Goal: Find specific page/section: Find specific page/section

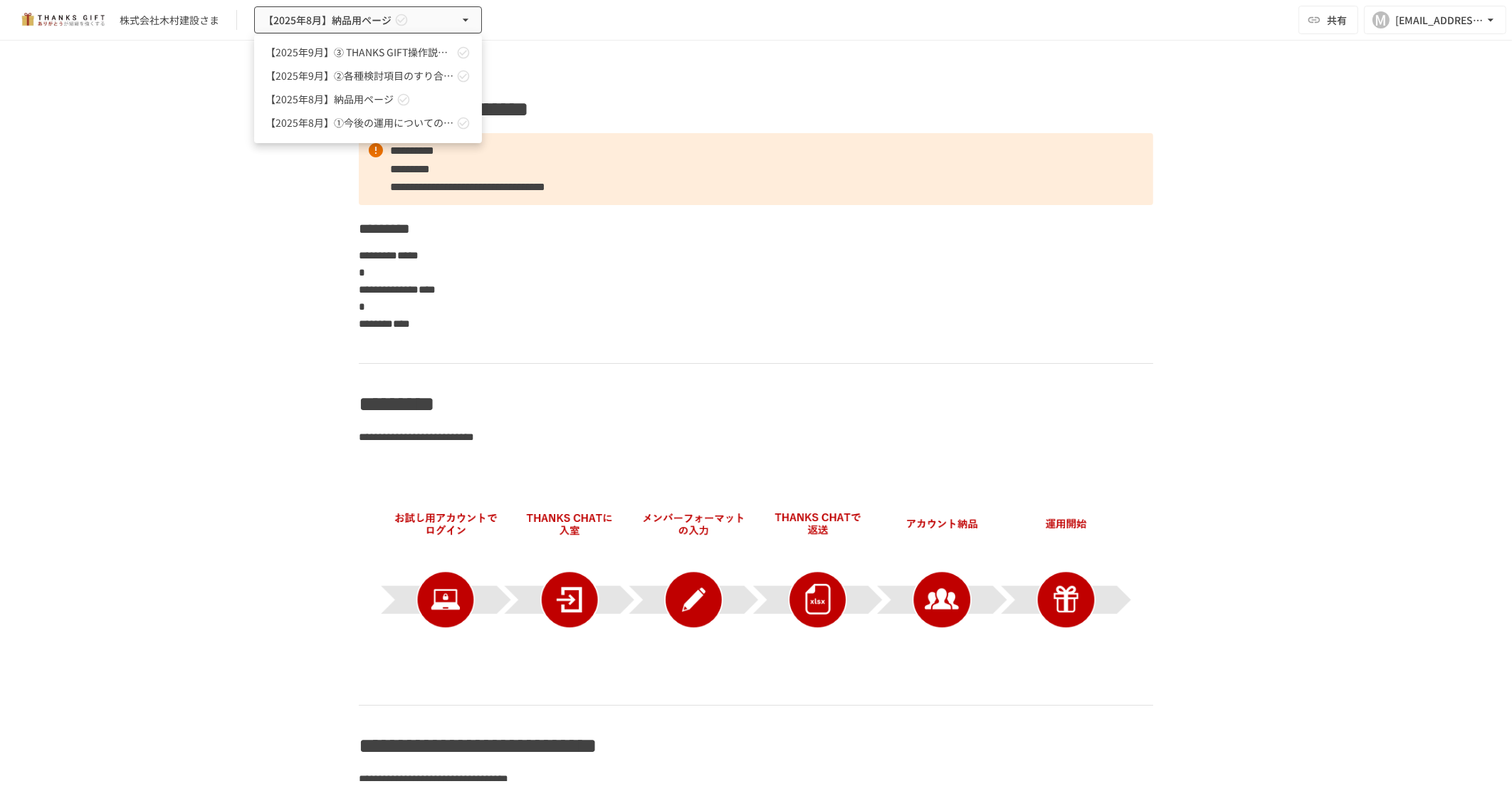
scroll to position [445, 0]
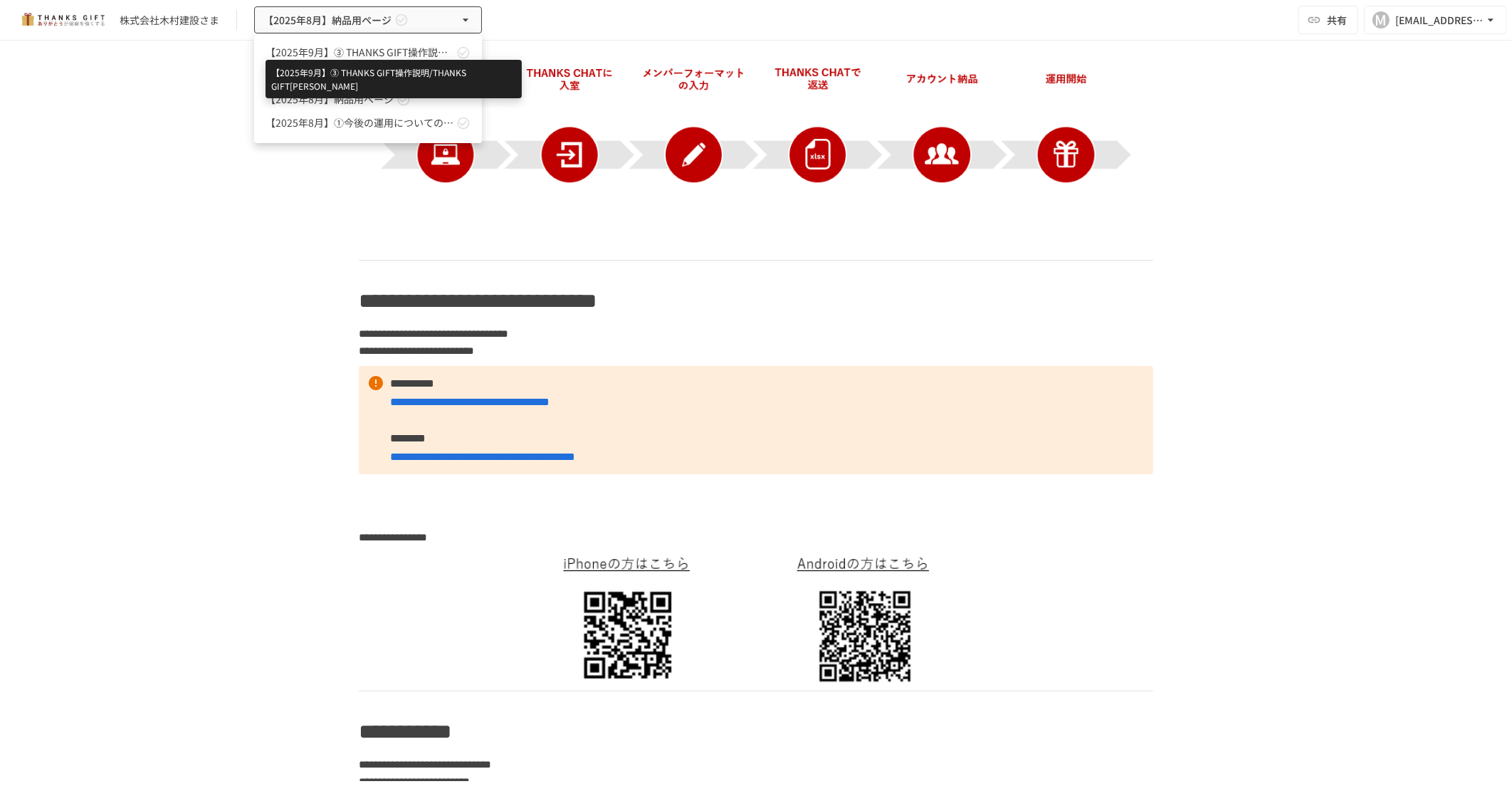
click at [422, 56] on span "【[DATE]】➂ THANKS GIFT操作説明/THANKS GIFT[PERSON_NAME]" at bounding box center [360, 52] width 188 height 15
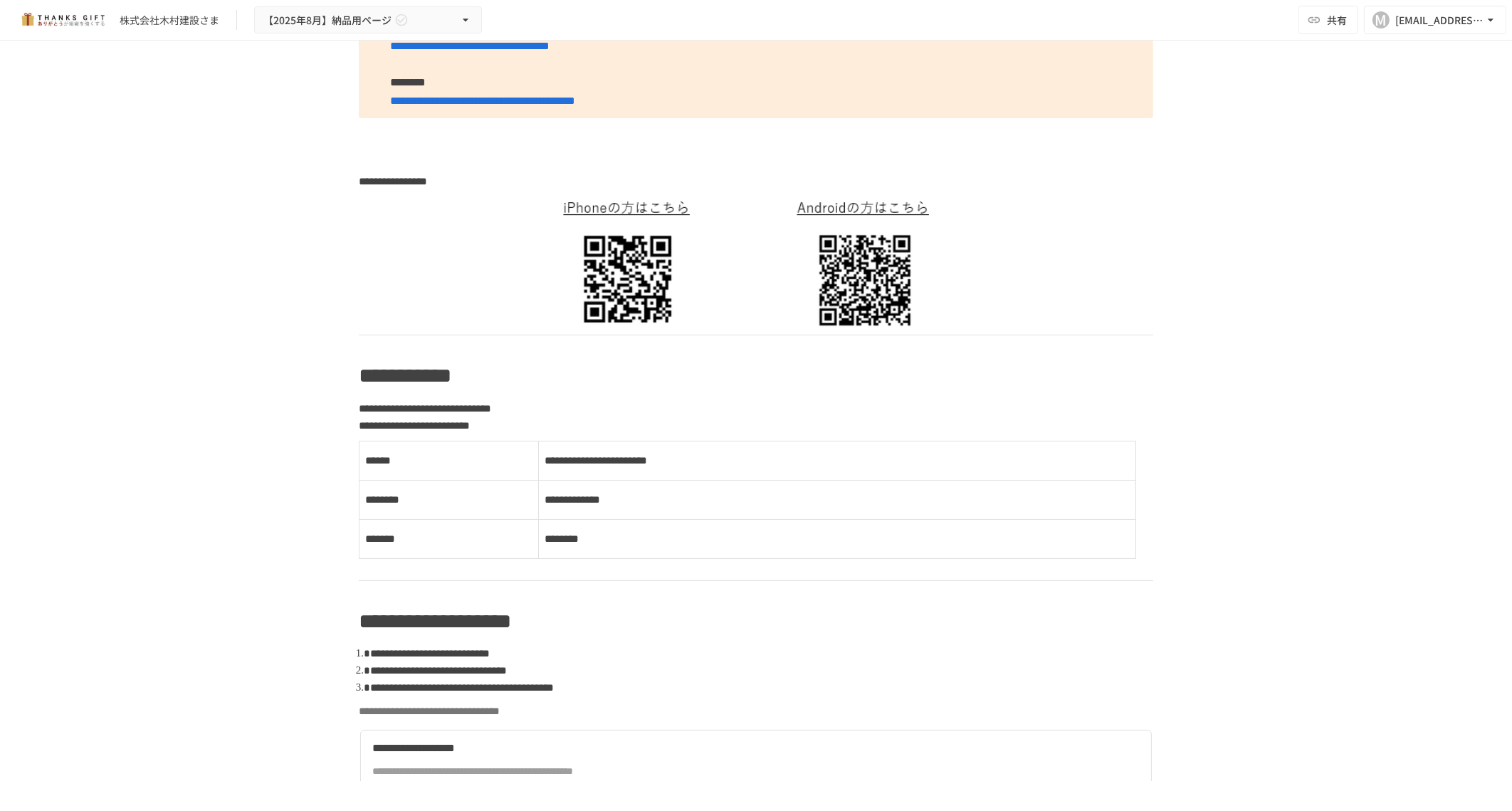
scroll to position [355, 0]
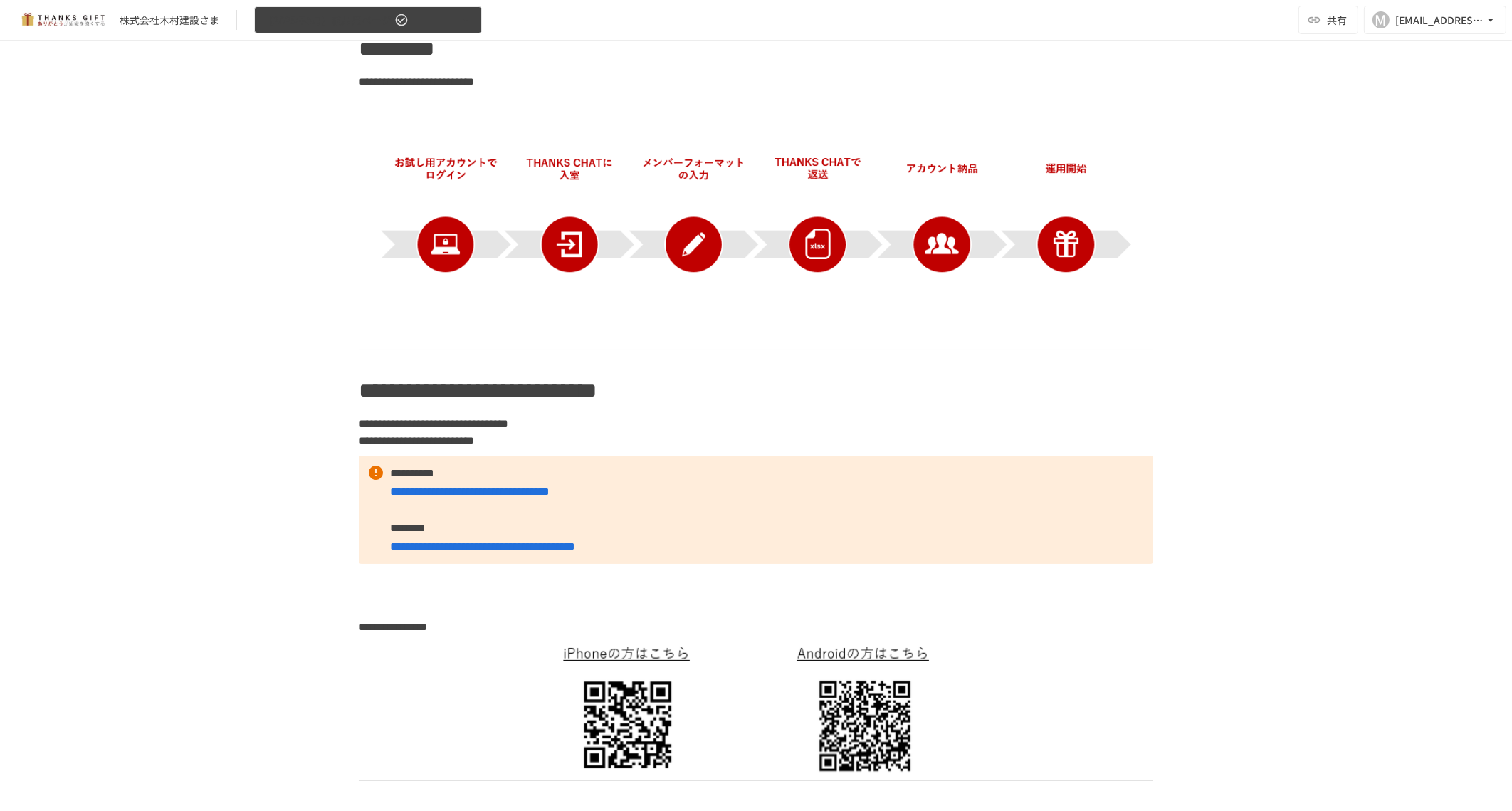
click at [301, 19] on span "【[DATE]】納品用ページ" at bounding box center [327, 20] width 128 height 18
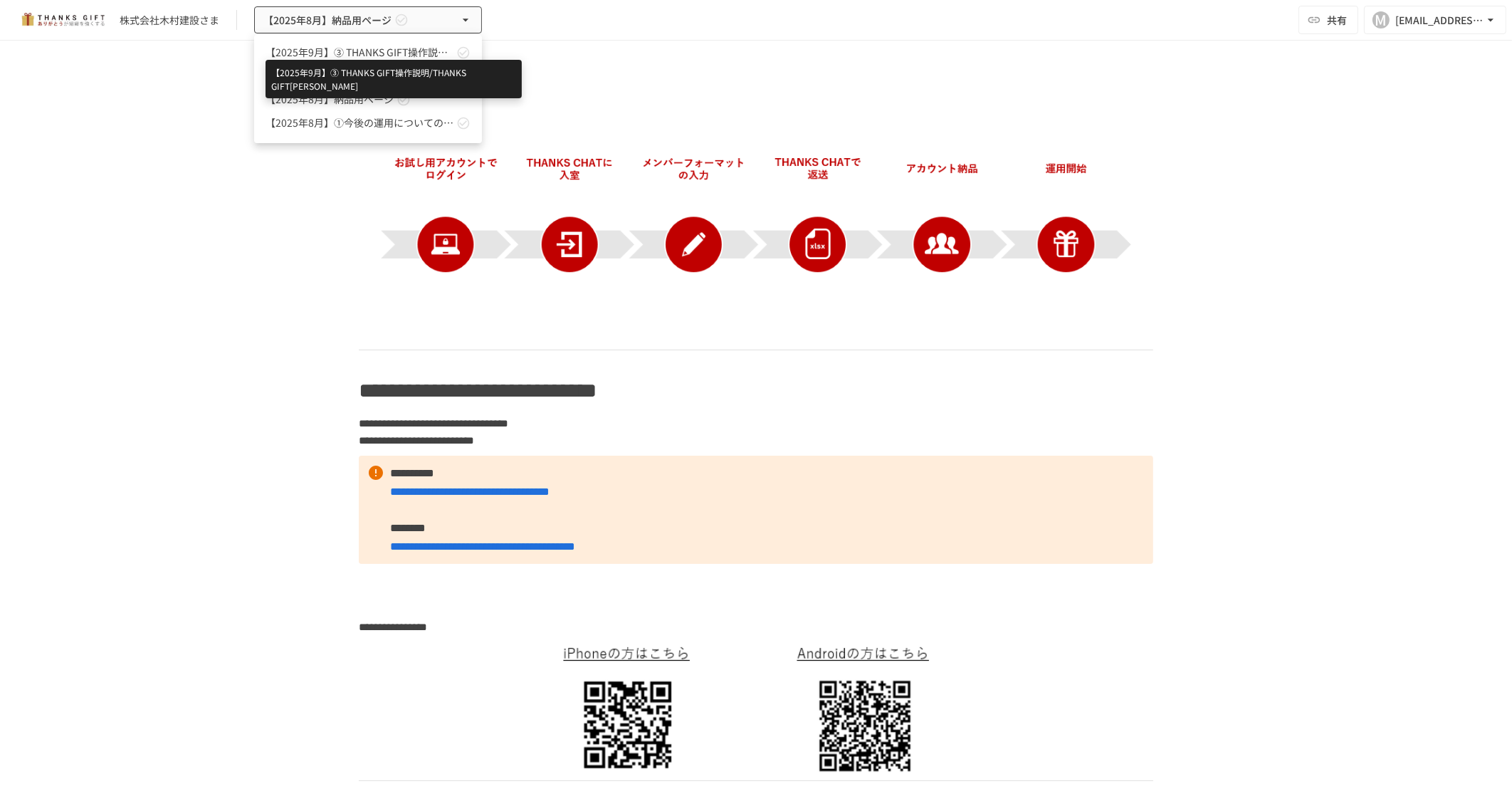
click at [324, 49] on span "【[DATE]】➂ THANKS GIFT操作説明/THANKS GIFT[PERSON_NAME]" at bounding box center [360, 52] width 188 height 15
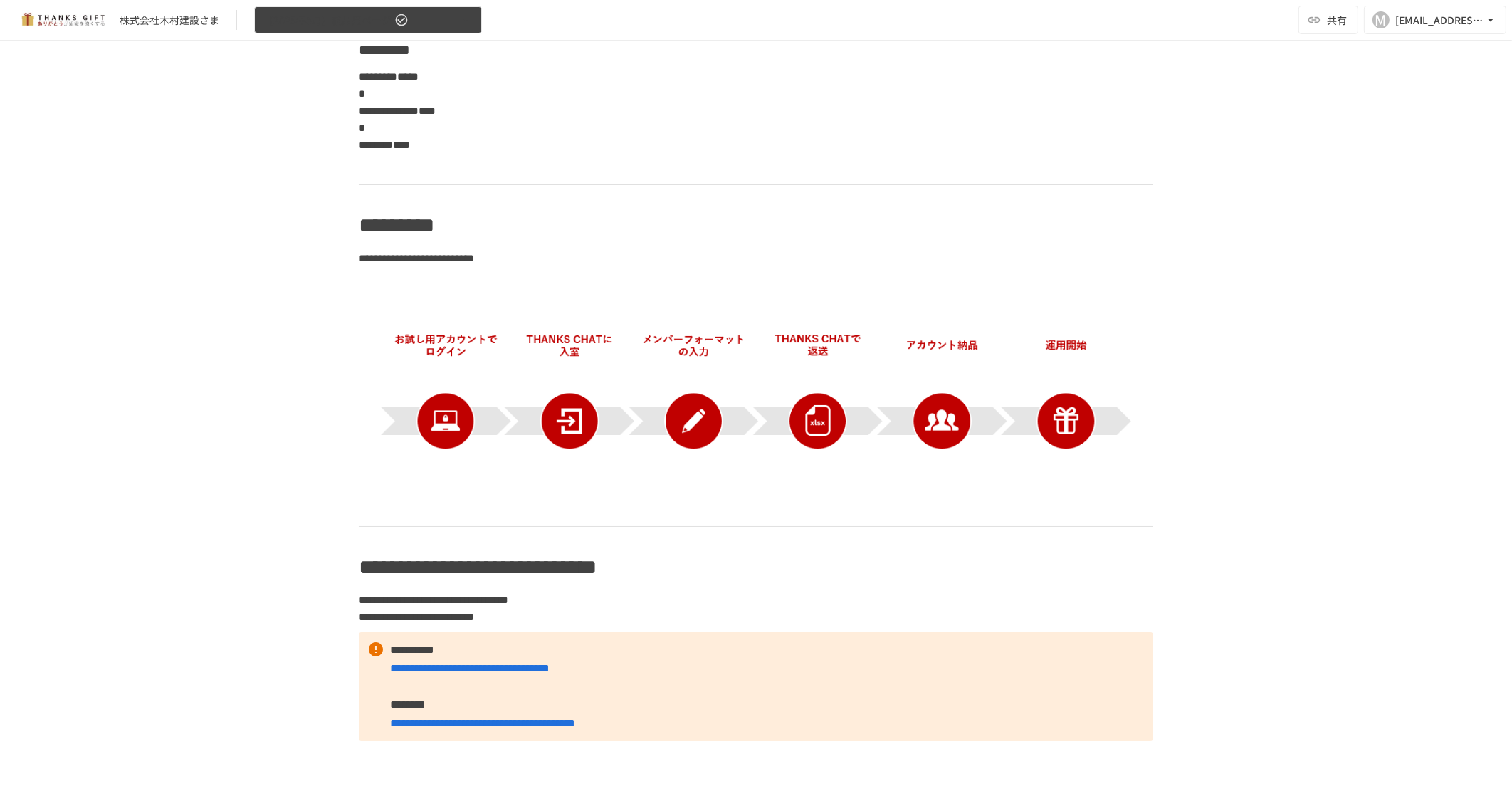
scroll to position [177, 0]
click at [360, 18] on span "【[DATE]】納品用ページ" at bounding box center [327, 20] width 128 height 18
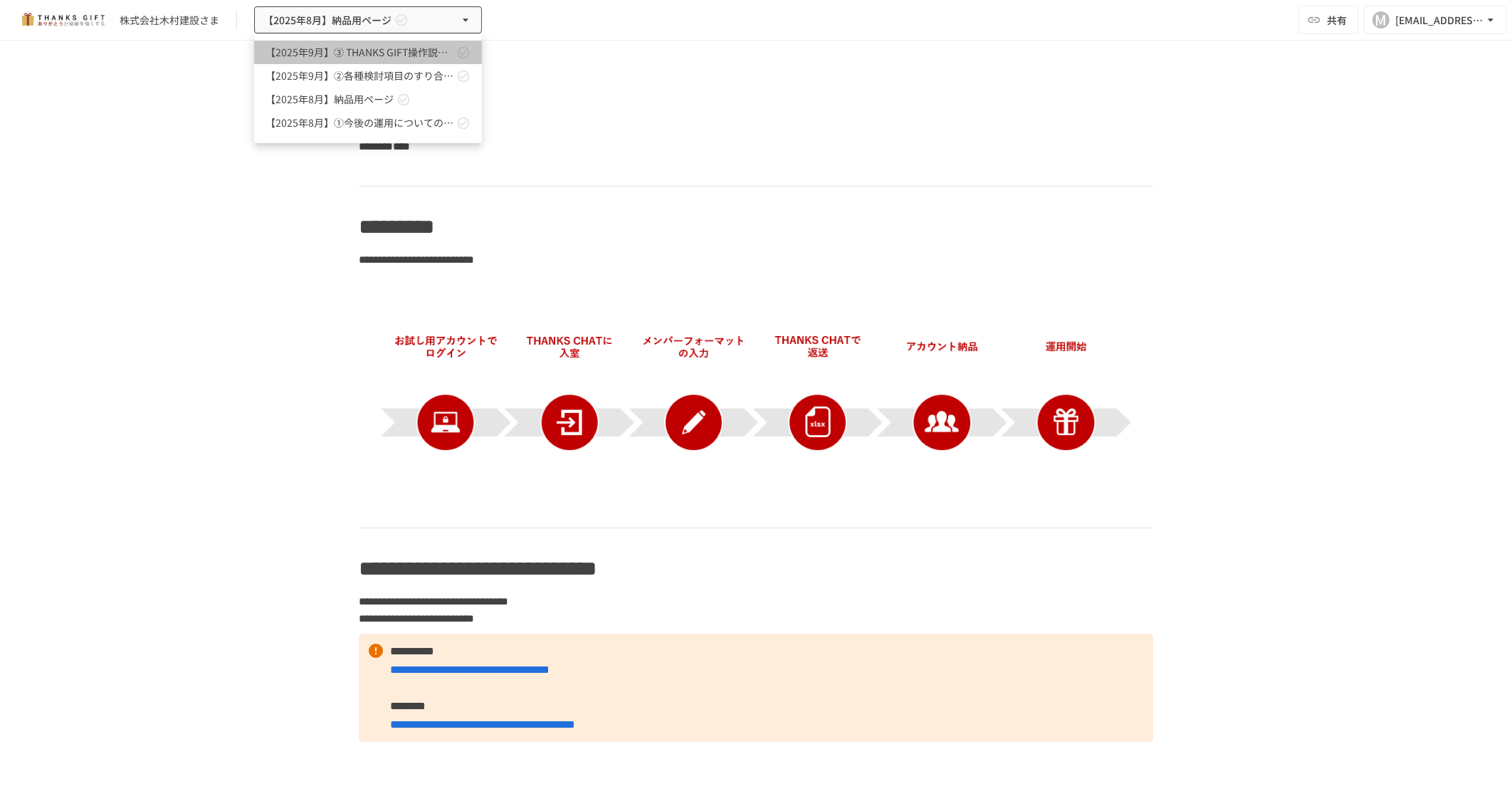
click at [360, 42] on link "【[DATE]】➂ THANKS GIFT操作説明/THANKS GIFT[PERSON_NAME]" at bounding box center [368, 52] width 228 height 23
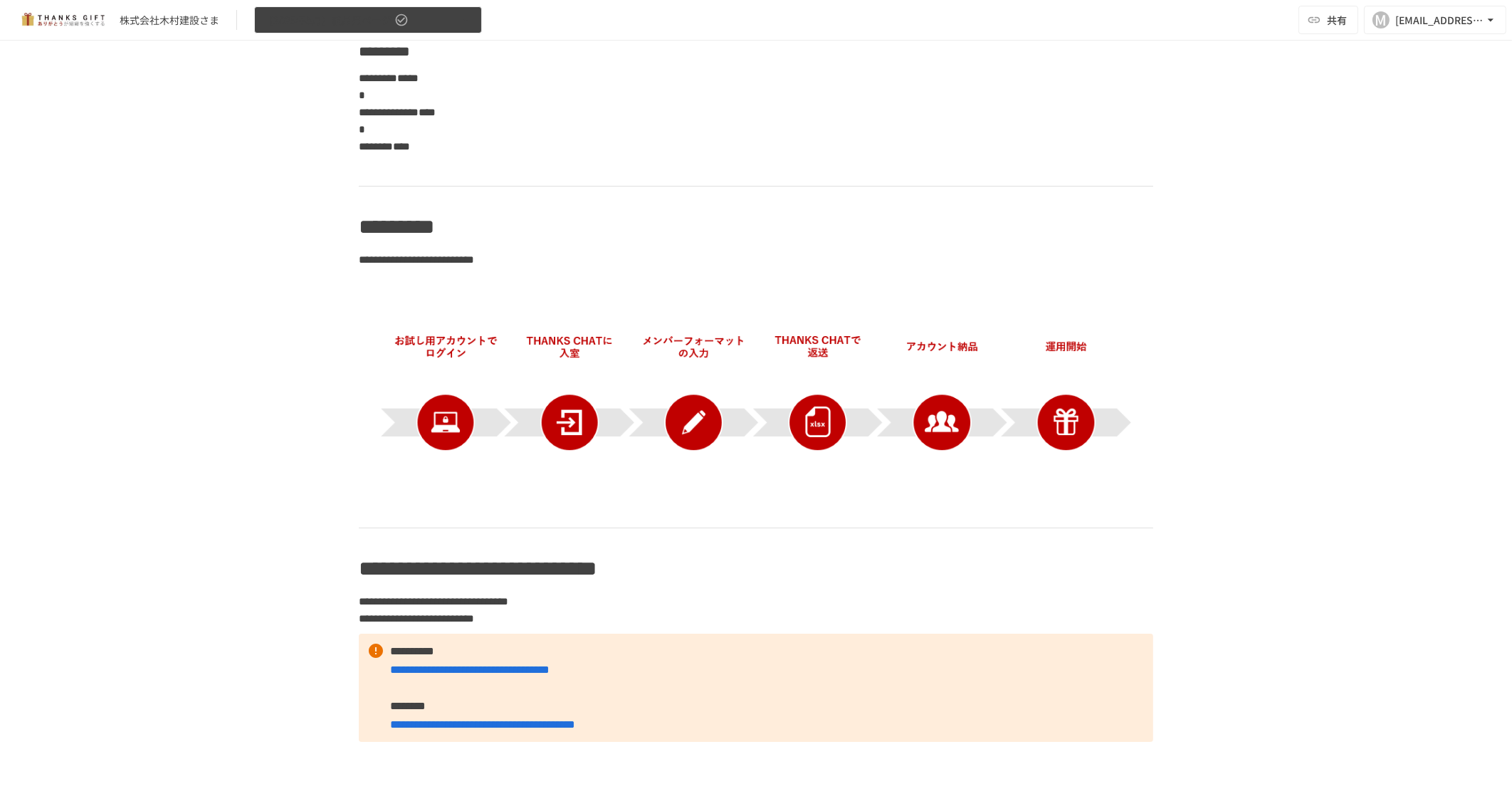
click at [402, 14] on icon "button" at bounding box center [402, 20] width 12 height 12
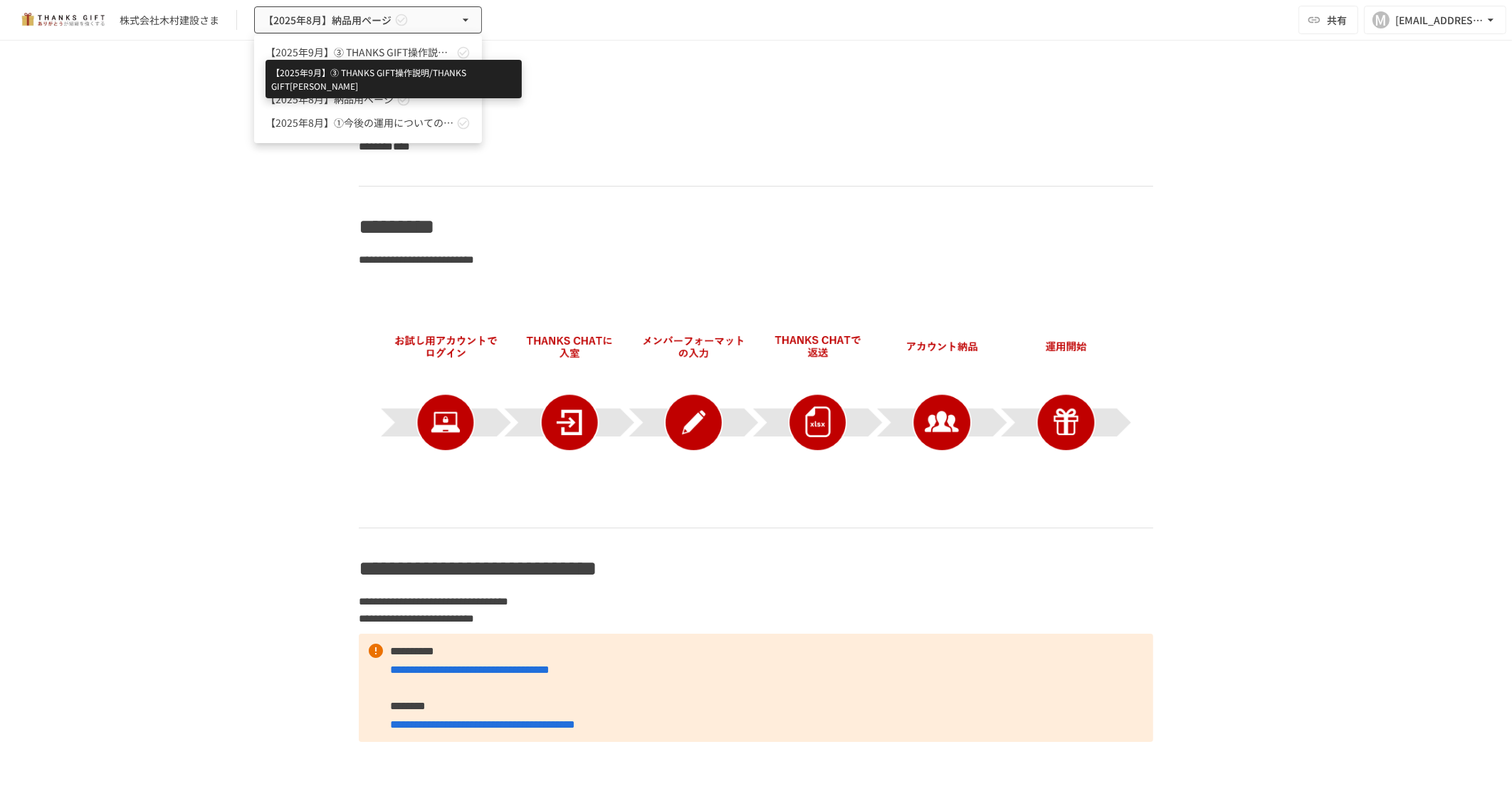
click at [373, 50] on span "【[DATE]】➂ THANKS GIFT操作説明/THANKS GIFT[PERSON_NAME]" at bounding box center [360, 52] width 188 height 15
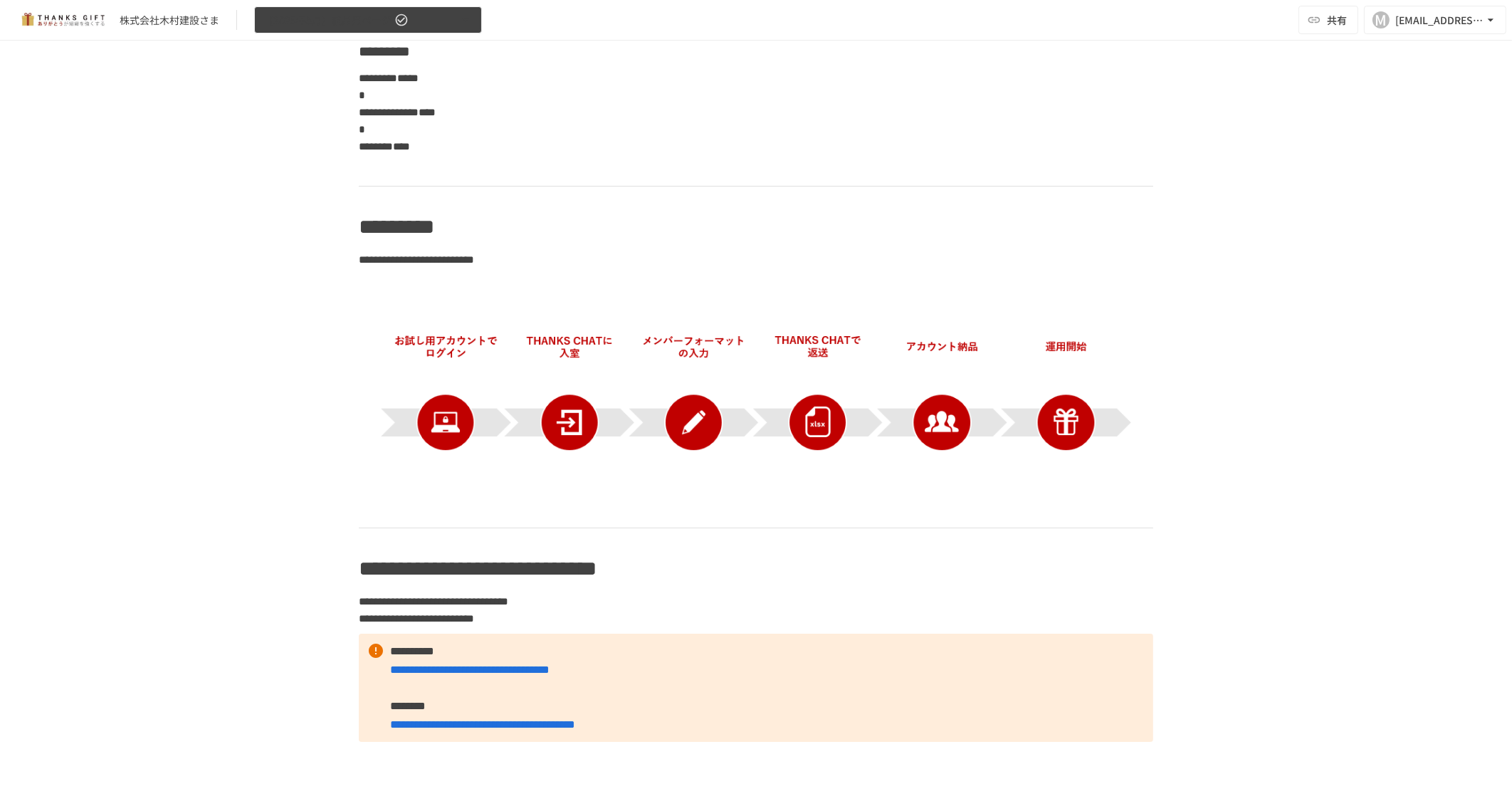
click at [477, 21] on button "【[DATE]】納品用ページ" at bounding box center [368, 20] width 228 height 28
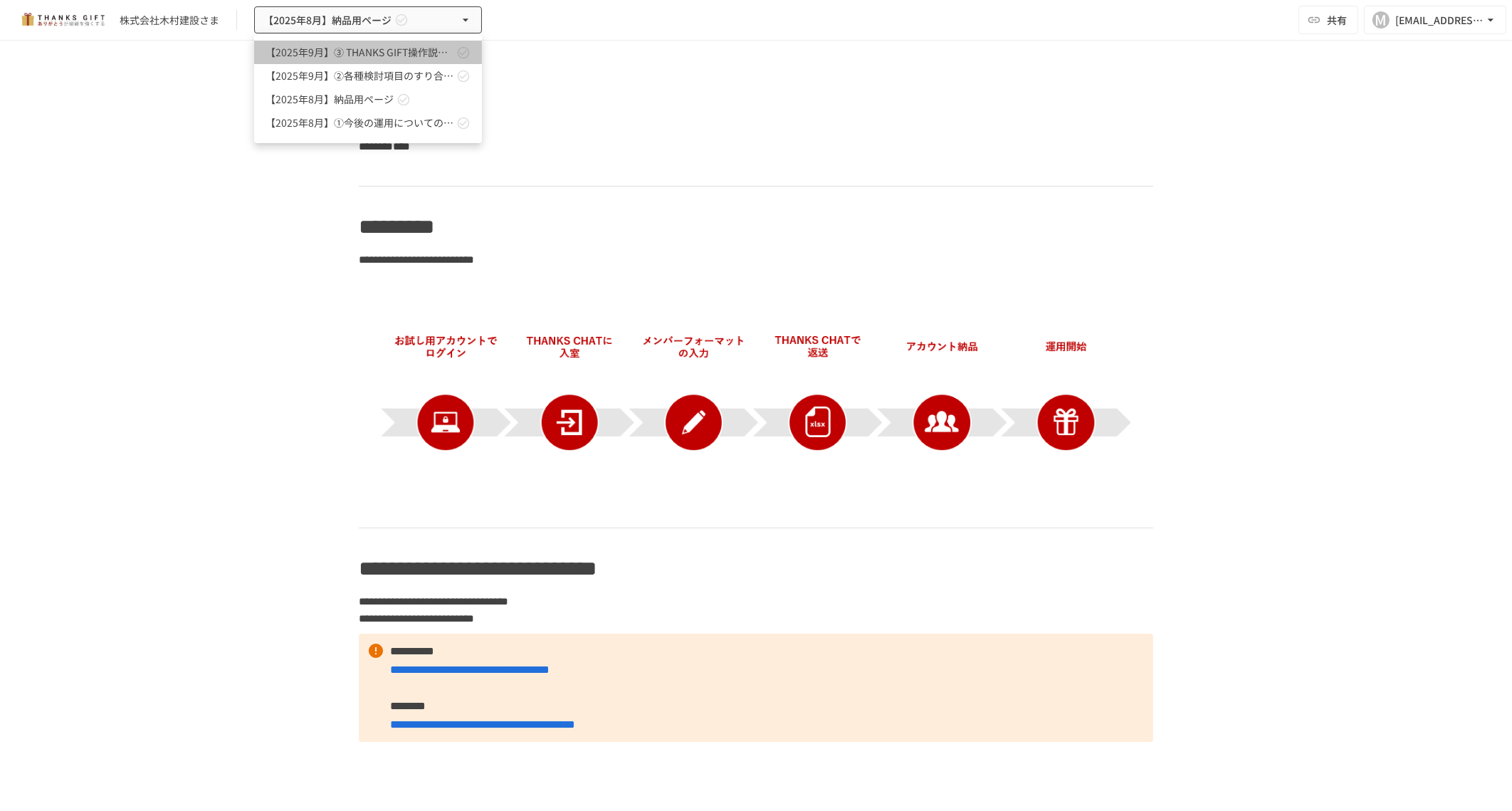
click at [458, 58] on icon at bounding box center [463, 53] width 14 height 14
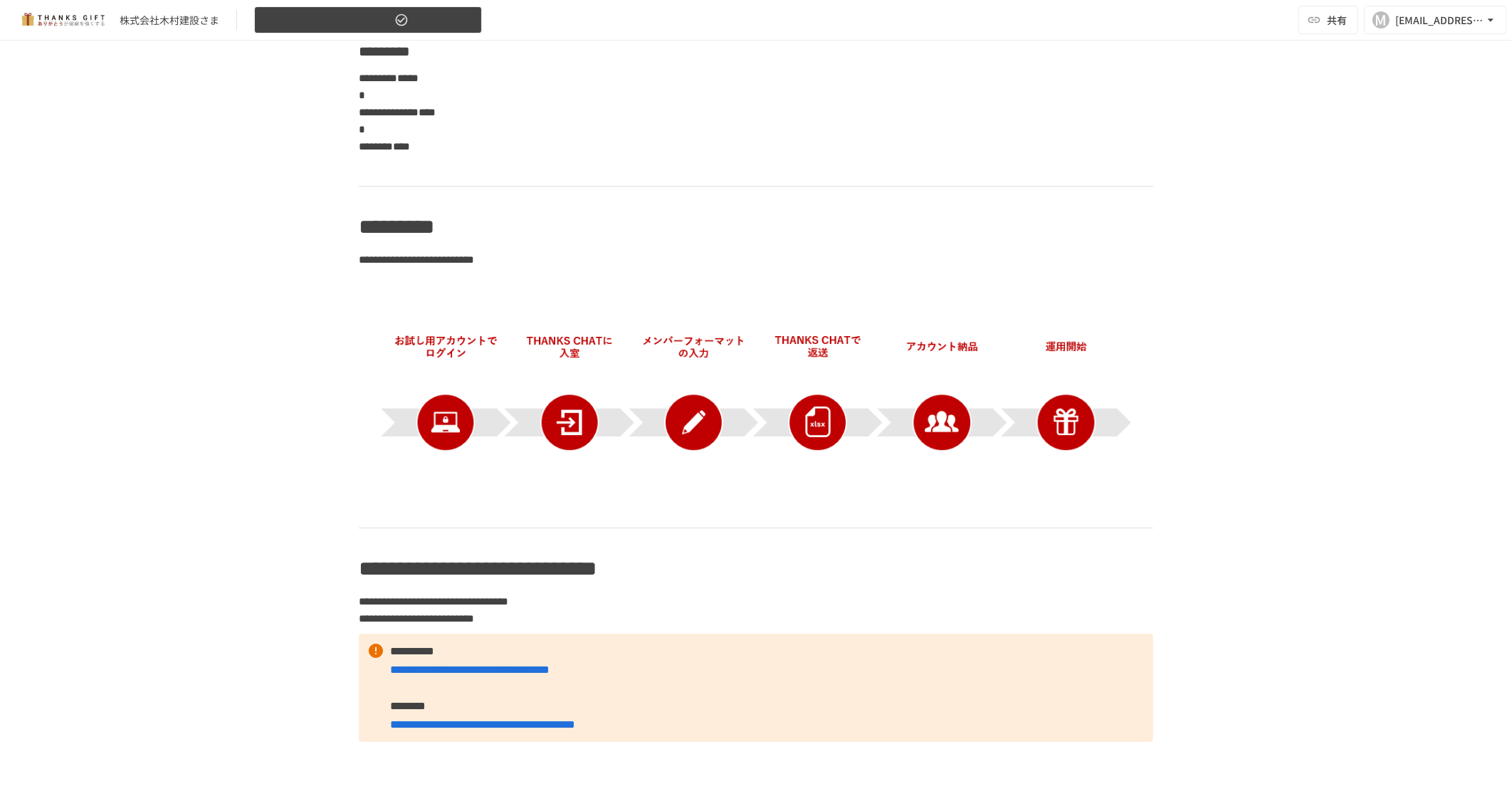
click at [388, 32] on button "【[DATE]】納品用ページ" at bounding box center [368, 20] width 228 height 28
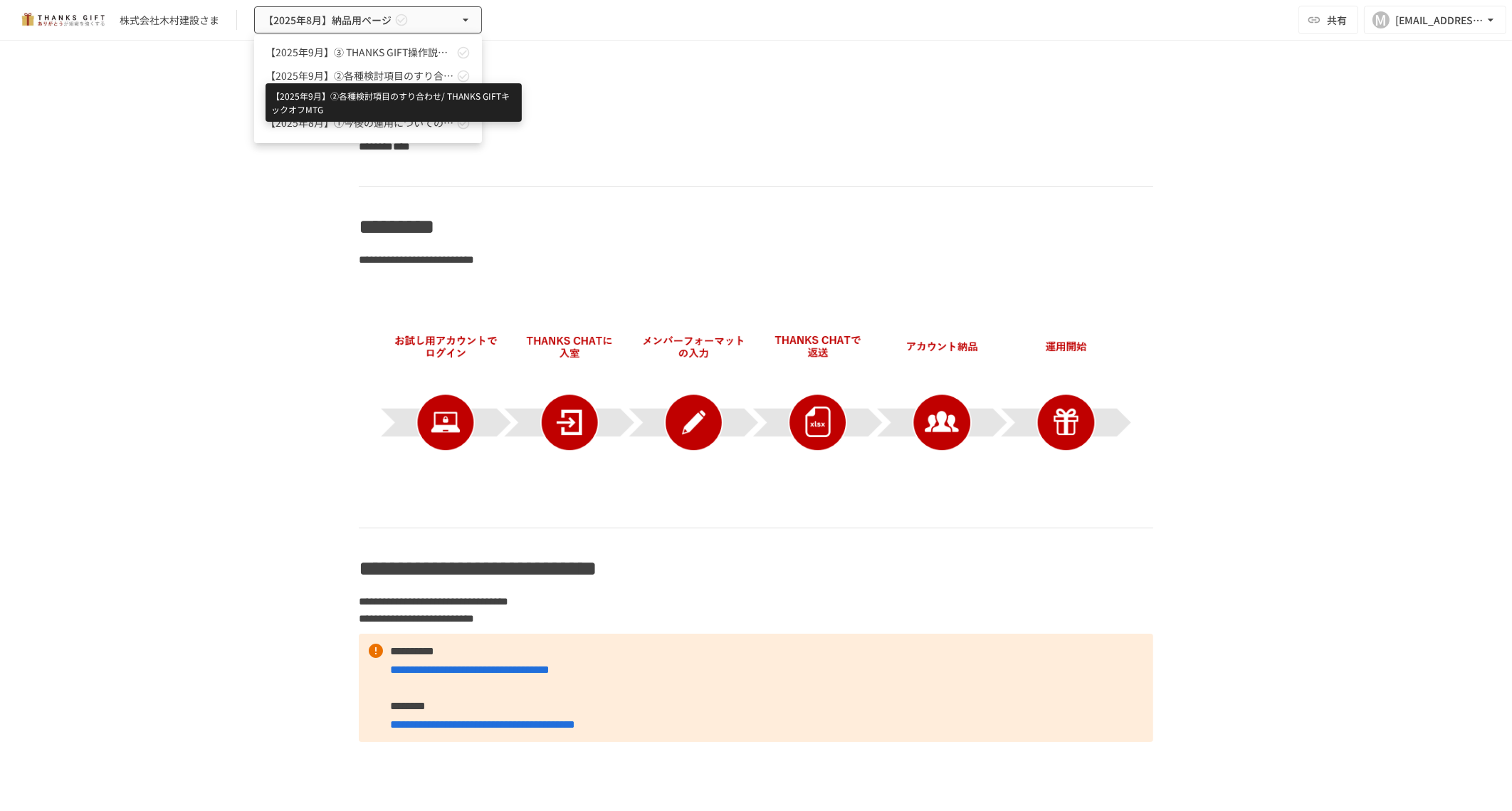
click at [367, 73] on span "【2025年9月】②各種検討項目のすり合わせ/ THANKS GIFTキックオフMTG" at bounding box center [360, 75] width 188 height 15
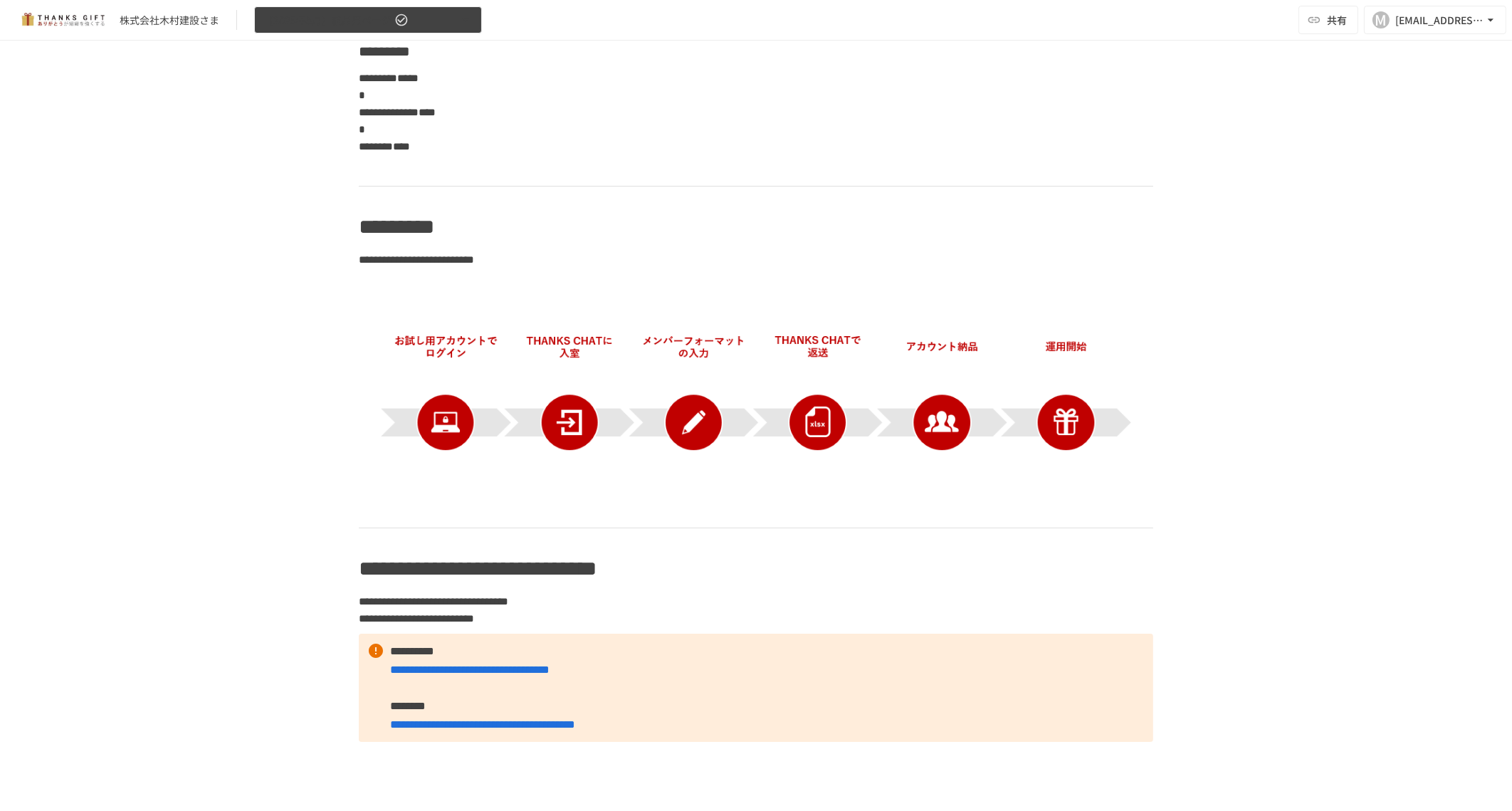
click at [453, 21] on button "【[DATE]】納品用ページ" at bounding box center [368, 20] width 228 height 28
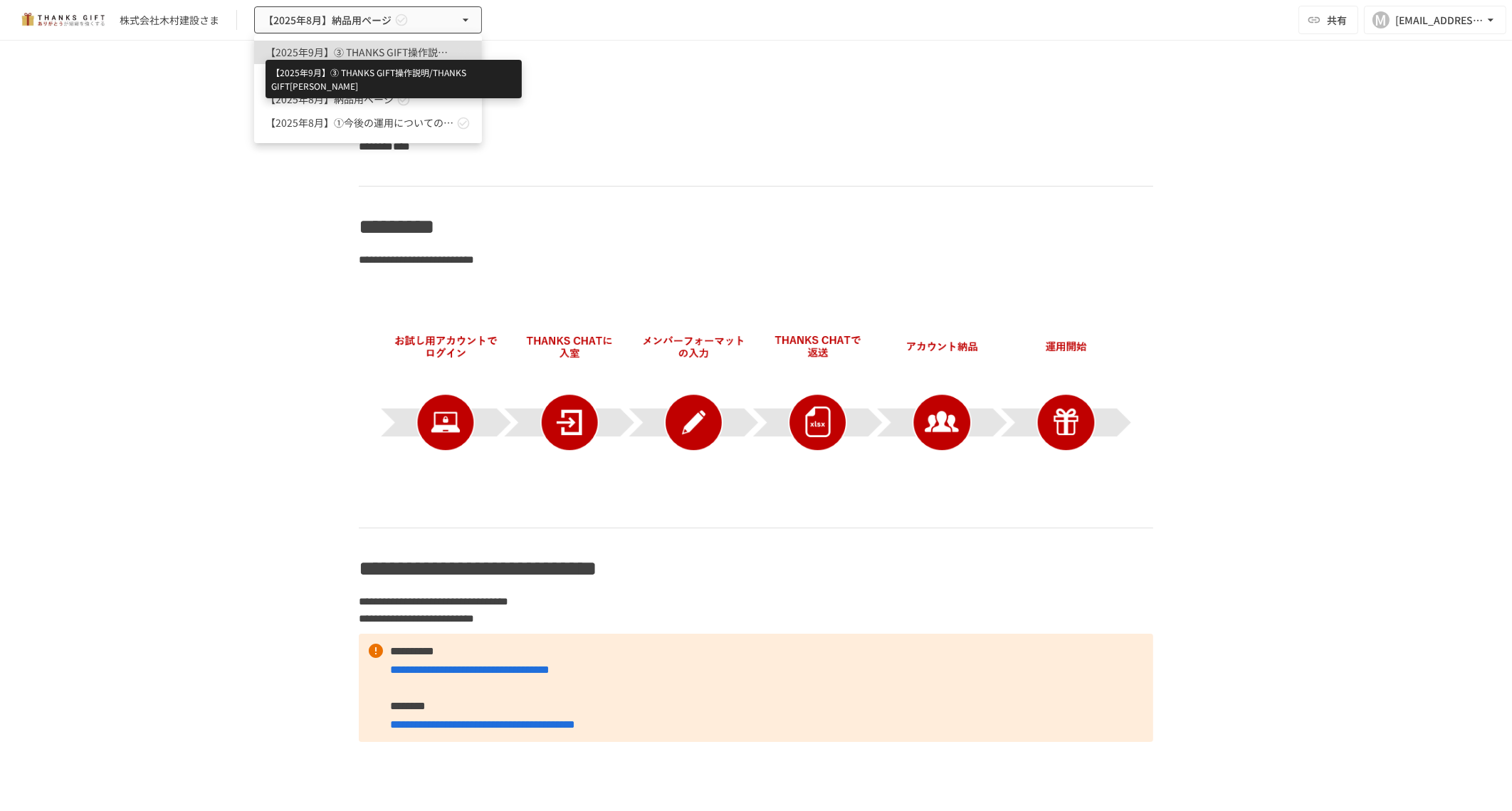
click at [352, 56] on span "【[DATE]】➂ THANKS GIFT操作説明/THANKS GIFT[PERSON_NAME]" at bounding box center [360, 52] width 188 height 15
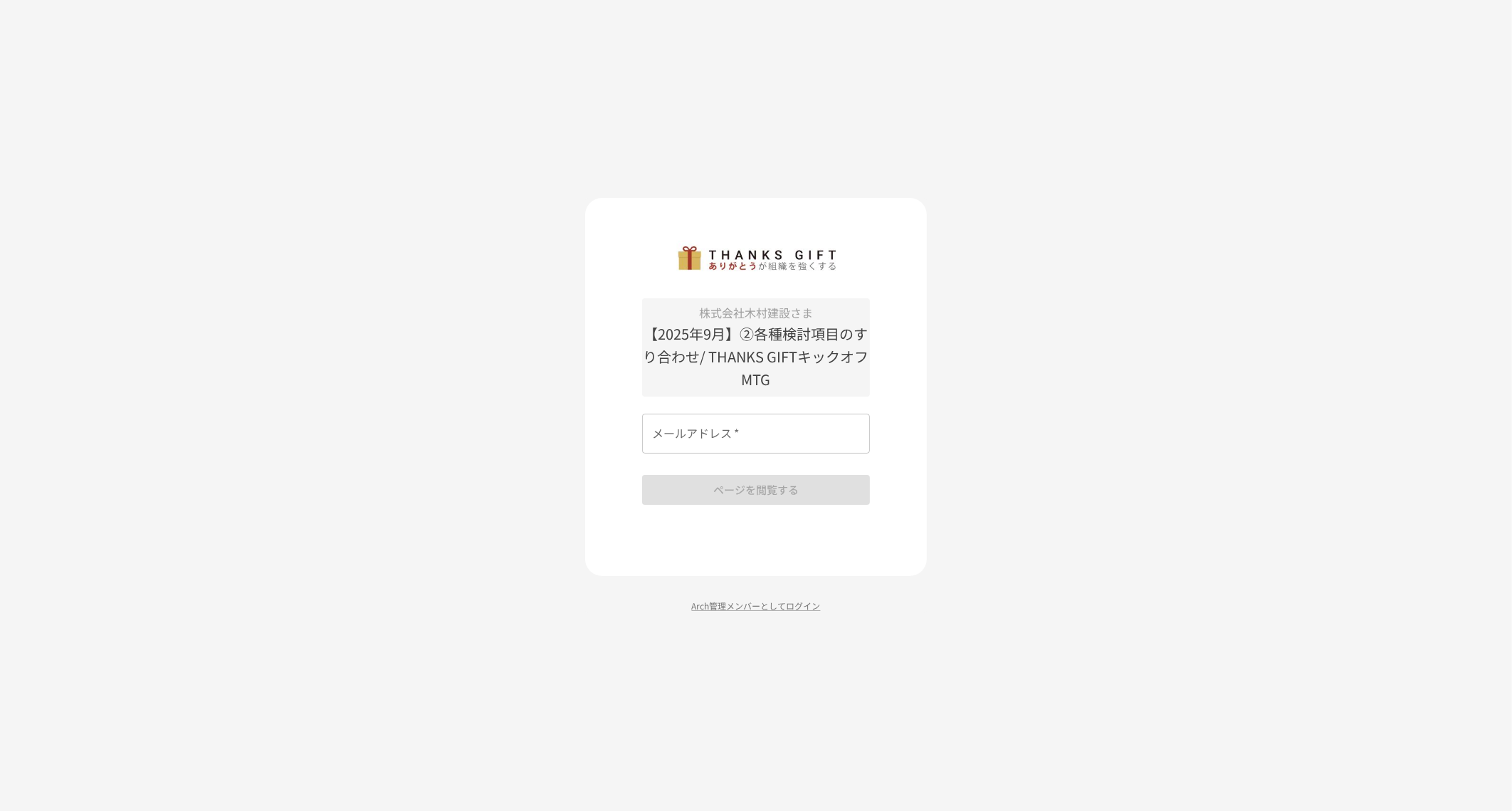
click at [758, 434] on input "メールアドレス   *" at bounding box center [756, 434] width 228 height 40
click at [1054, 505] on div "**********" at bounding box center [756, 405] width 1512 height 811
click at [844, 448] on input "**********" at bounding box center [756, 434] width 228 height 40
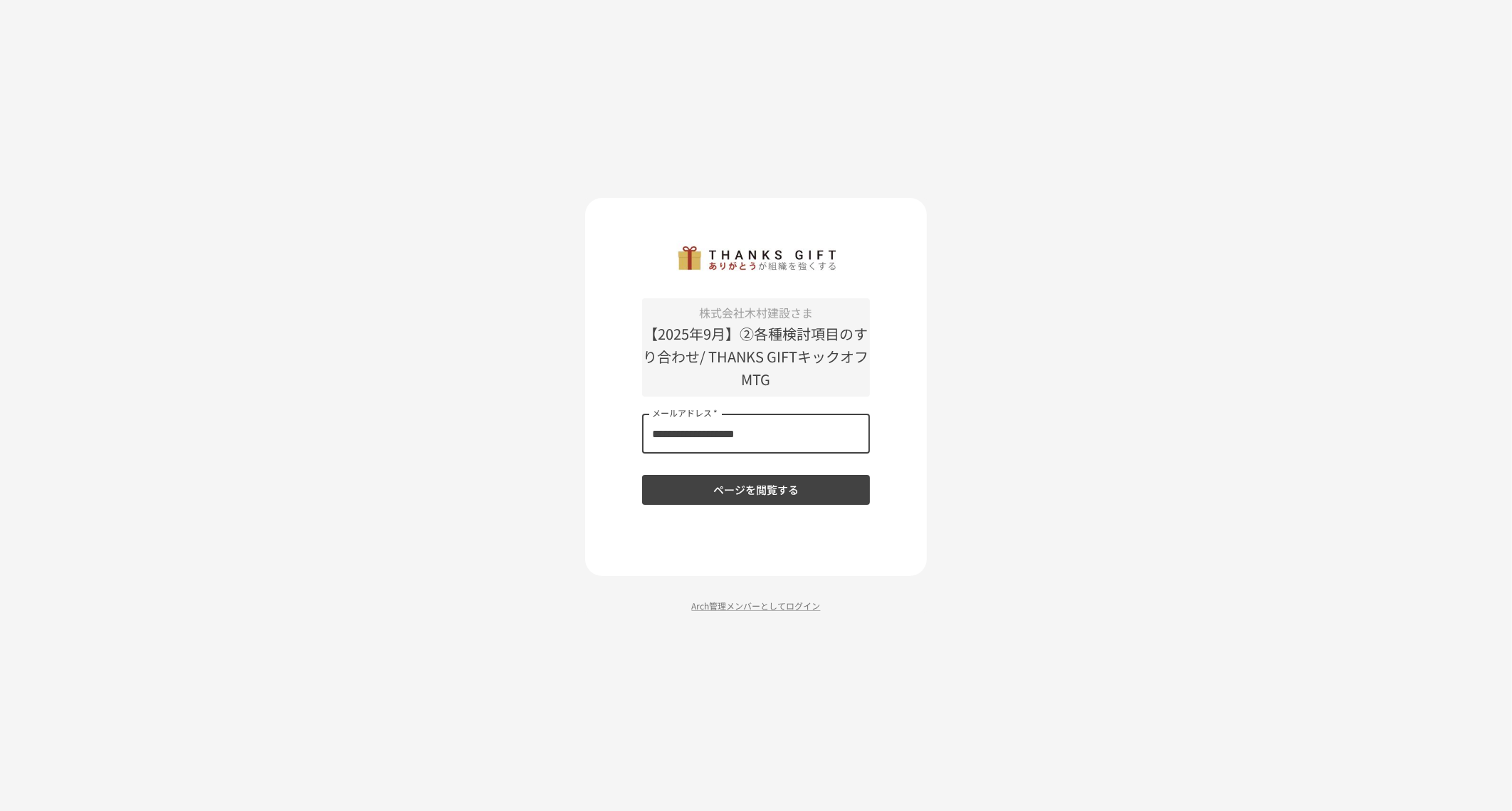
type input "**********"
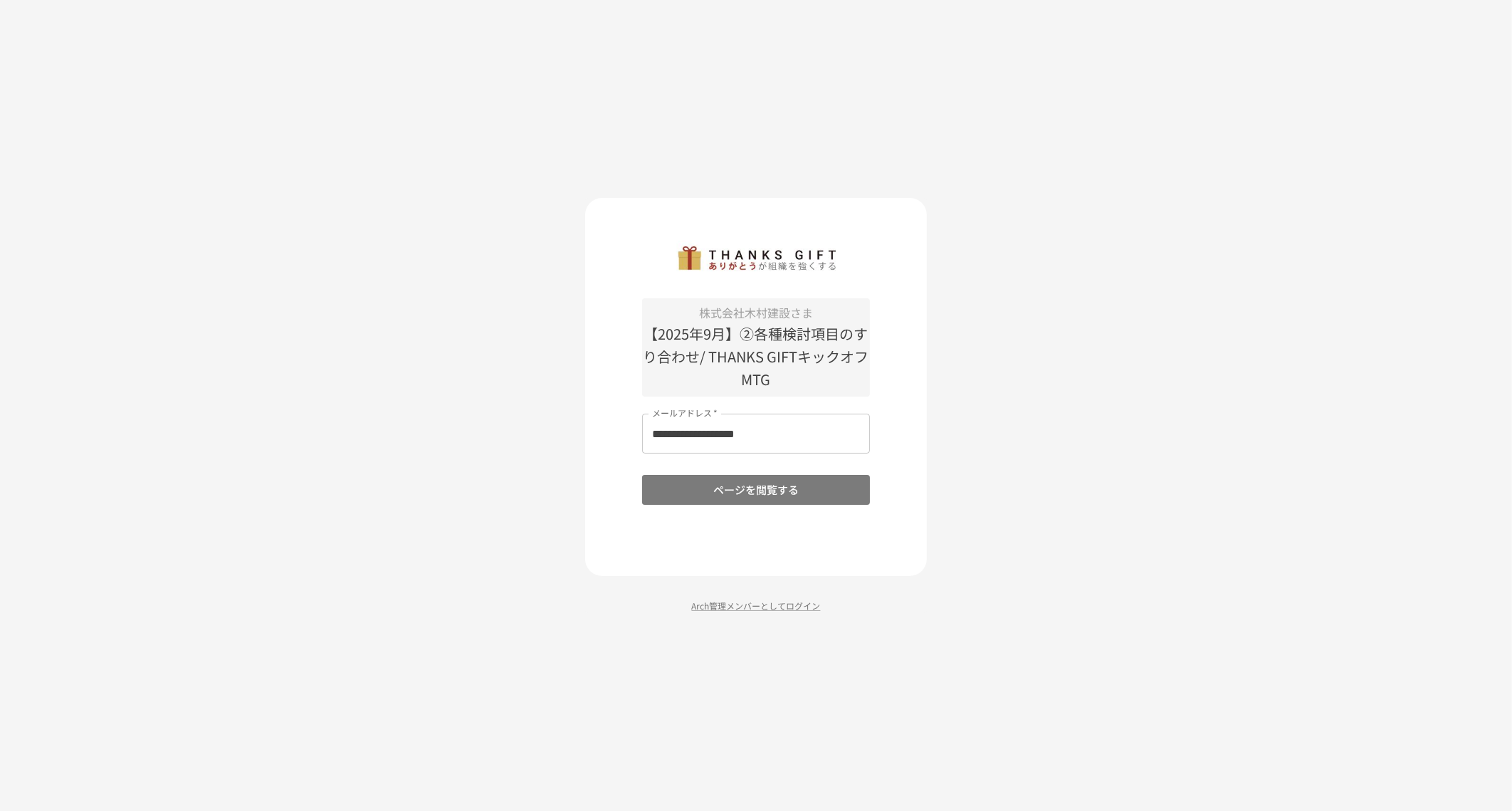
click at [798, 491] on button "ページを閲覧する" at bounding box center [756, 490] width 228 height 30
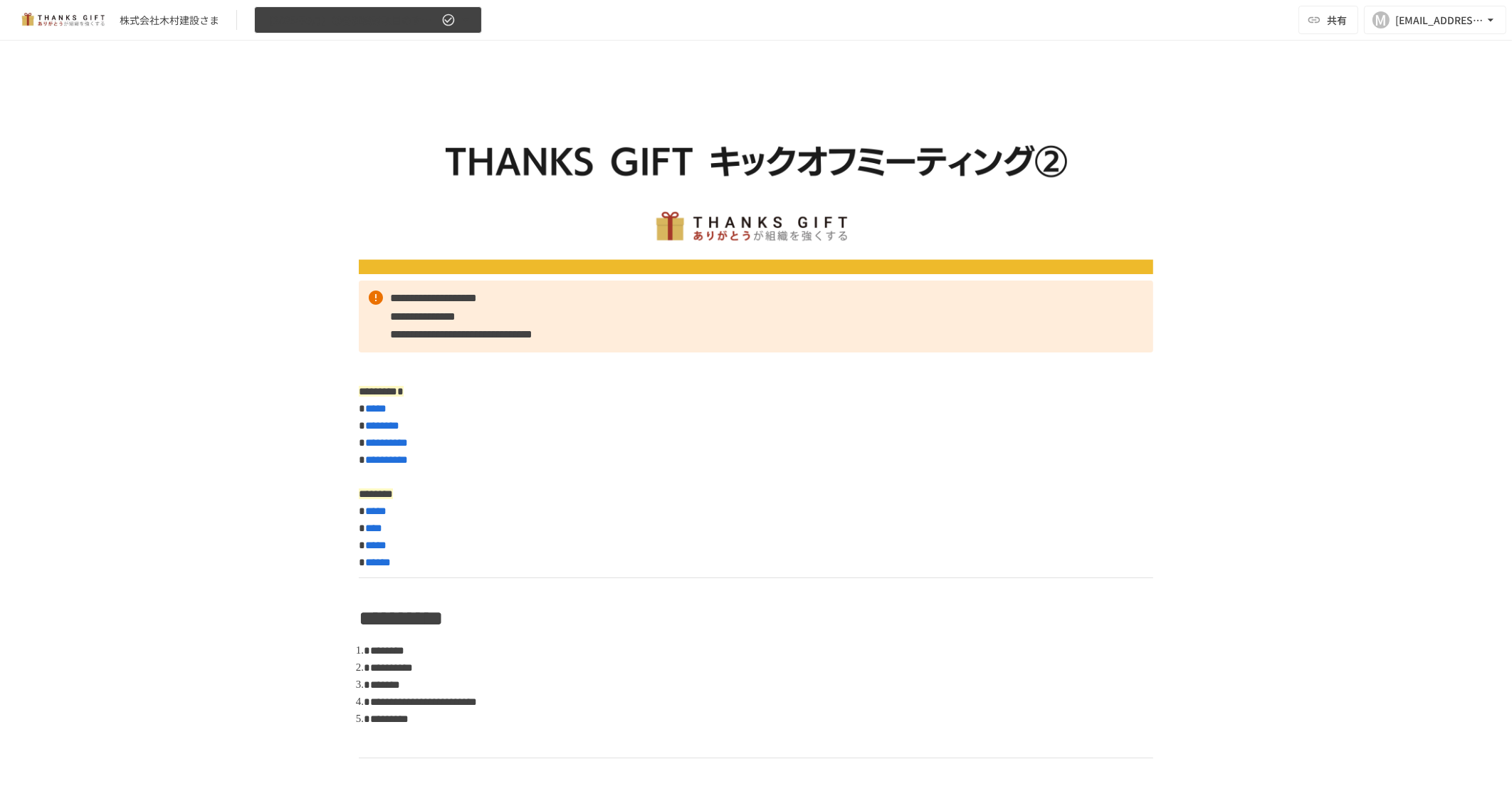
click at [465, 26] on icon "button" at bounding box center [465, 20] width 14 height 14
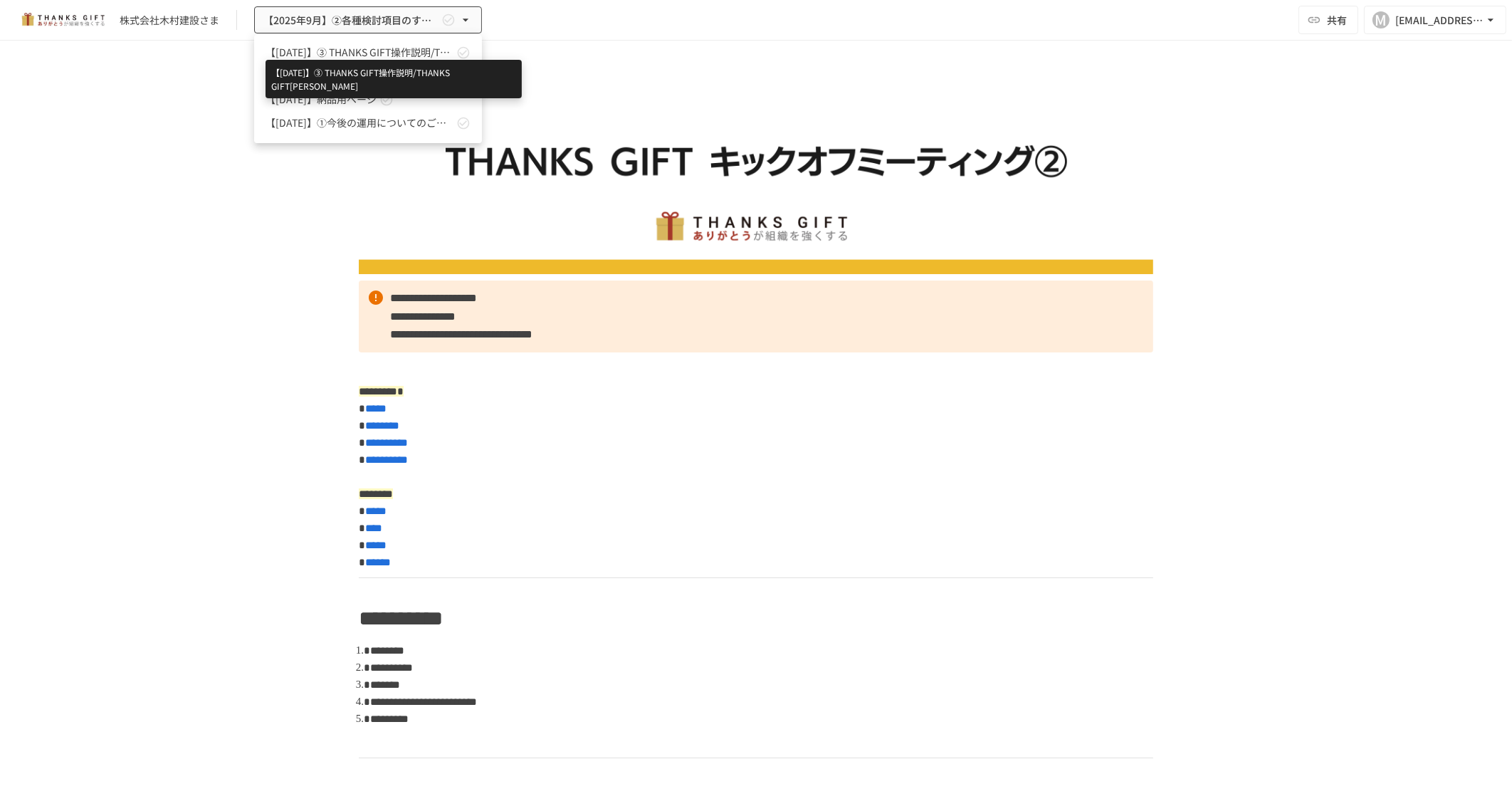
click at [391, 51] on span "【[DATE]】➂ THANKS GIFT操作説明/THANKS GIFT[PERSON_NAME]" at bounding box center [360, 52] width 188 height 15
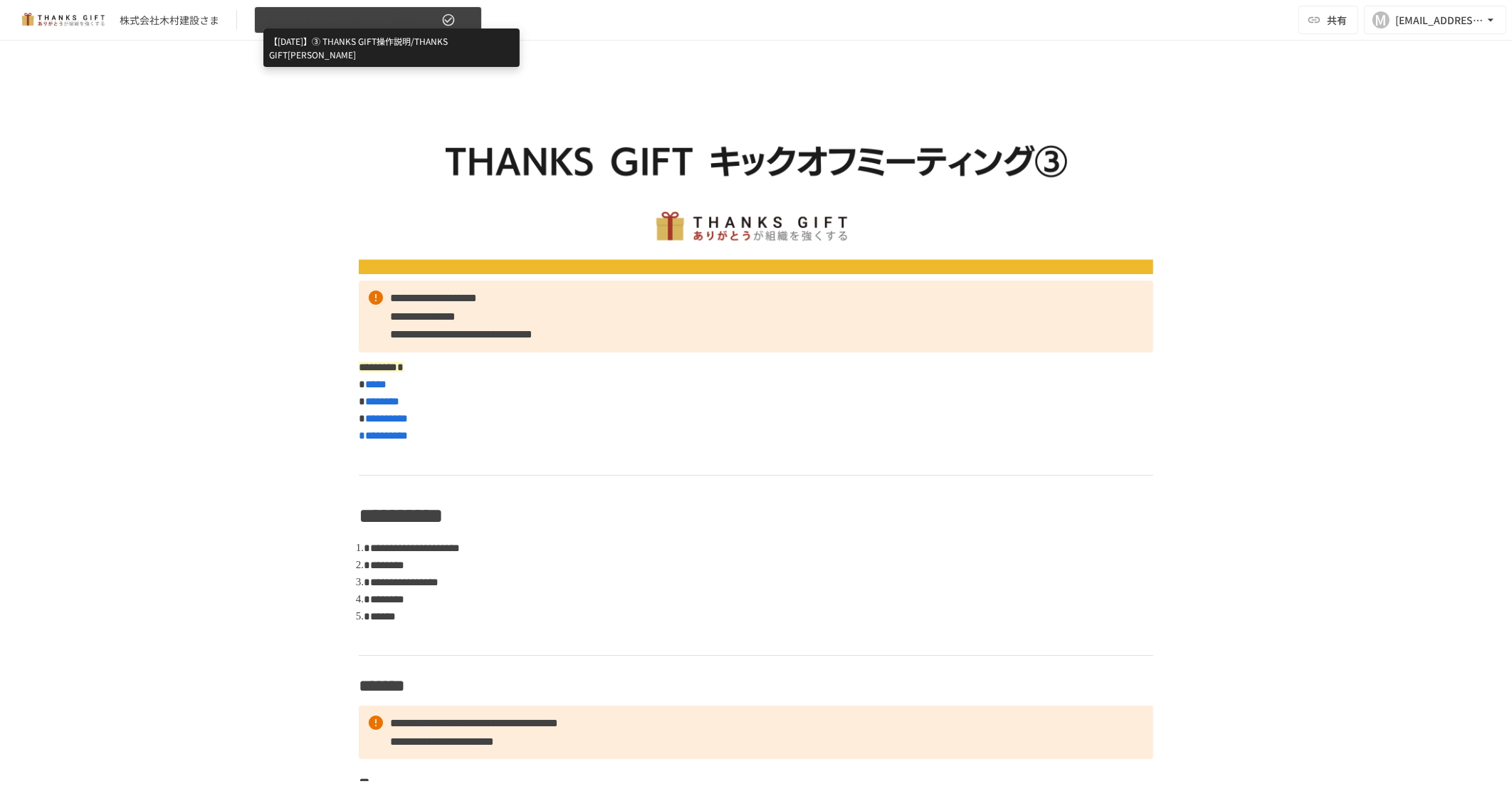
click at [385, 26] on span "【[DATE]】➂ THANKS GIFT操作説明/THANKS GIFT[PERSON_NAME]" at bounding box center [350, 20] width 175 height 18
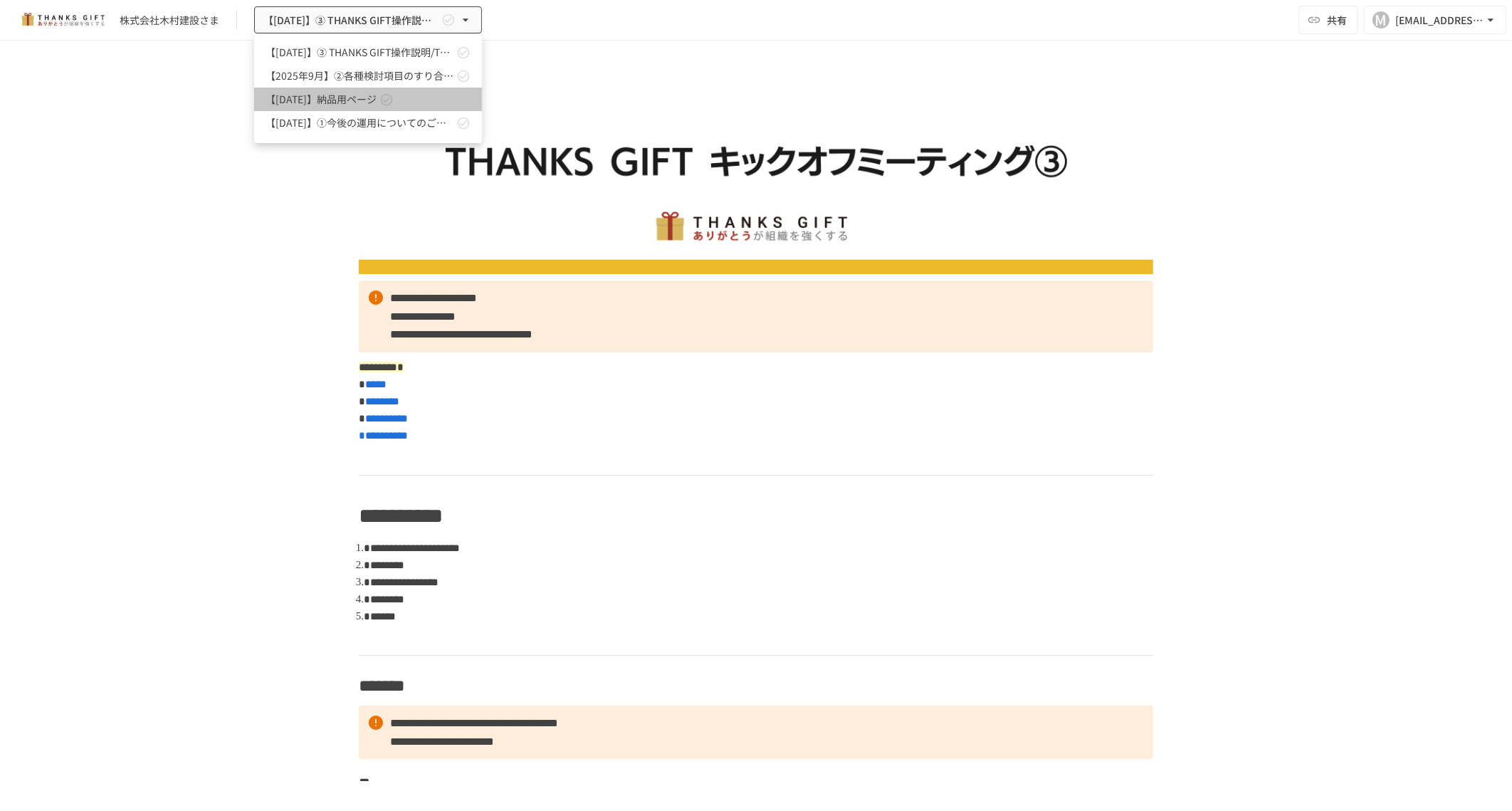
click at [349, 97] on span "【[DATE]】納品用ページ" at bounding box center [321, 99] width 111 height 15
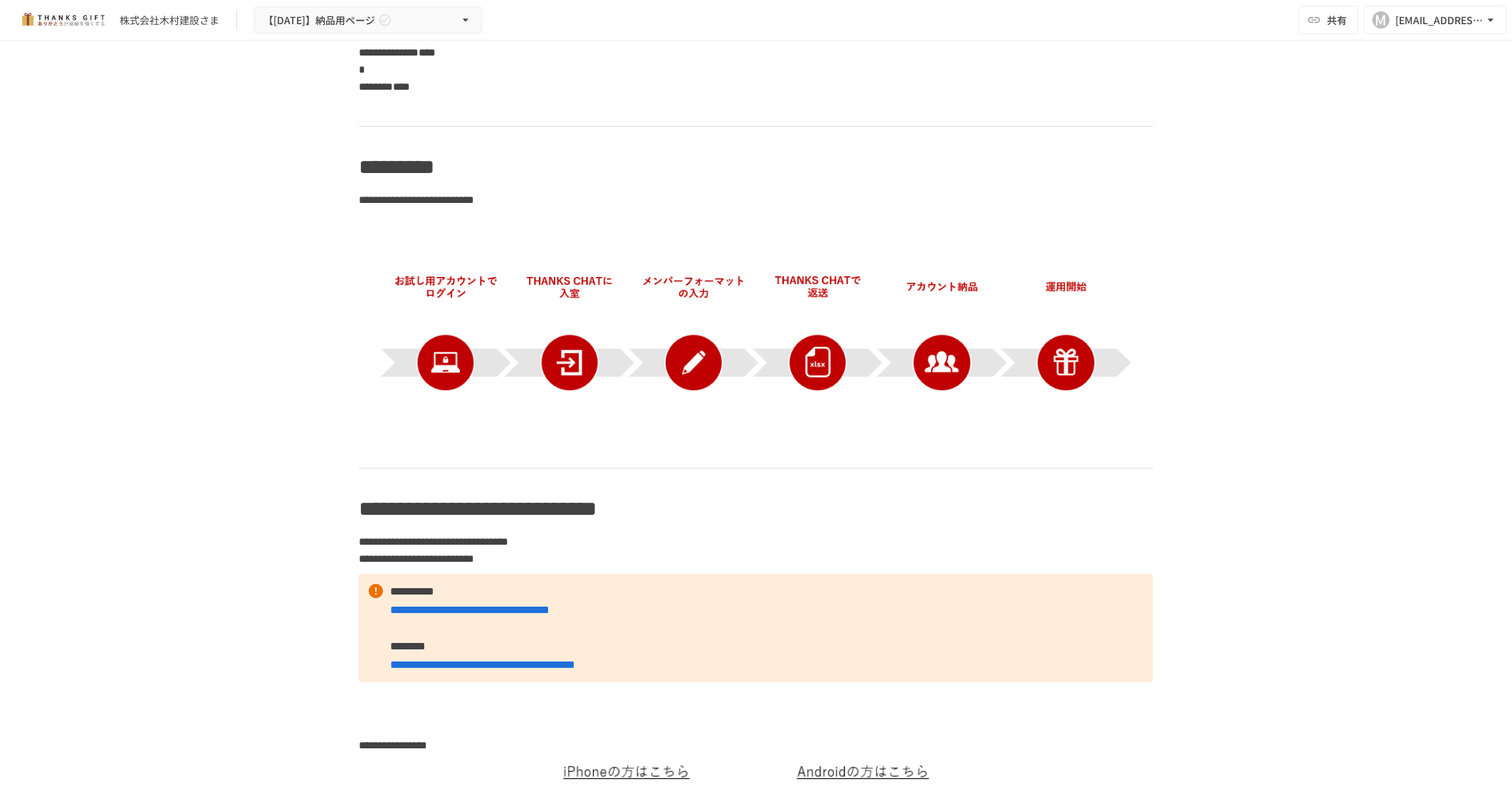
scroll to position [622, 0]
